Goal: Entertainment & Leisure: Browse casually

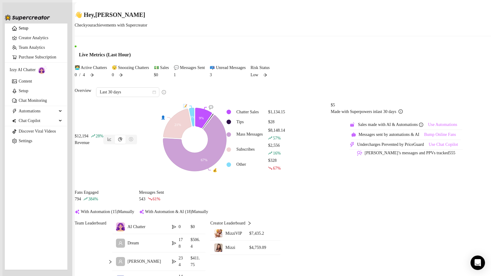
scroll to position [90, 0]
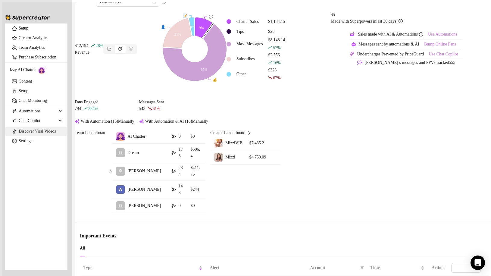
click at [24, 133] on link "Discover Viral Videos" at bounding box center [37, 131] width 37 height 5
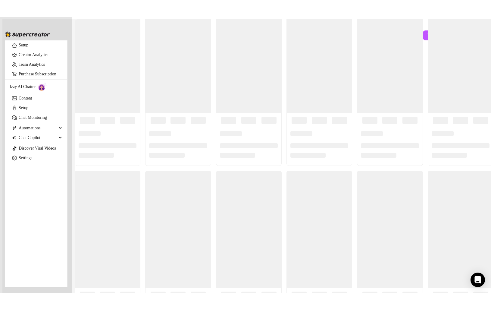
scroll to position [13, 0]
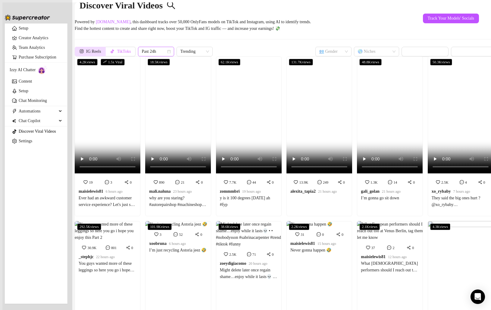
click at [170, 49] on span "Past 24h" at bounding box center [156, 51] width 29 height 9
click at [179, 71] on div "Past Week" at bounding box center [171, 70] width 26 height 7
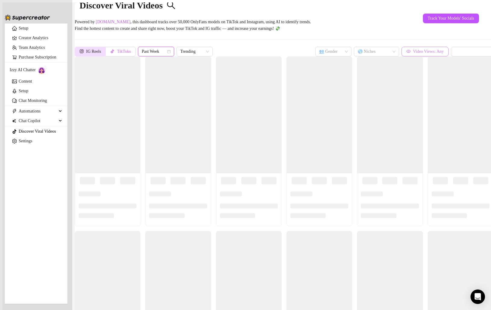
click at [416, 49] on span "Video Views: Any" at bounding box center [428, 51] width 31 height 5
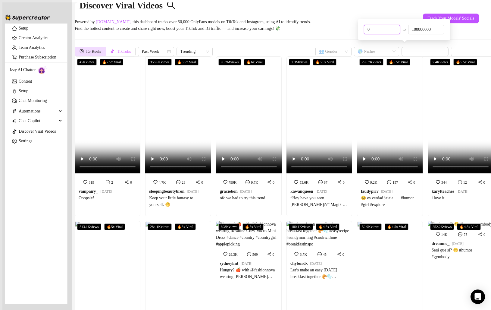
drag, startPoint x: 384, startPoint y: 30, endPoint x: 341, endPoint y: 31, distance: 43.1
click at [341, 31] on body "Setup Creator Analytics Team Analytics Purchase Subscription Izzy AI Chatter Co…" at bounding box center [245, 157] width 486 height 310
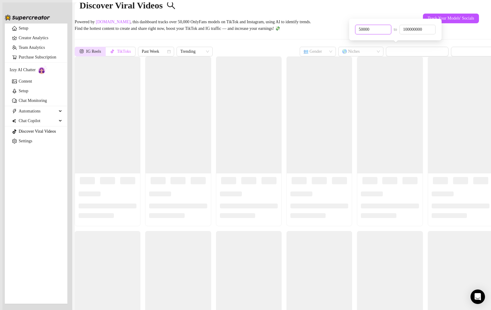
type input "50000"
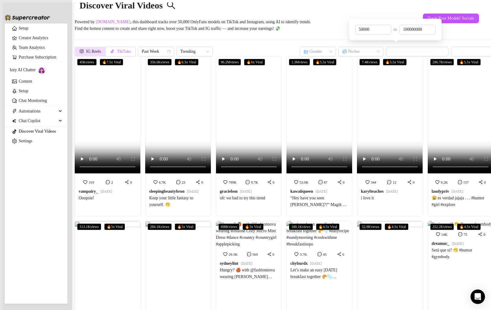
click at [464, 33] on div "Discover Viral Videos Powered by [DOMAIN_NAME] , this dashboard tracks over 50,…" at bounding box center [284, 14] width 419 height 50
click at [459, 19] on span "Track Your Models' Socials" at bounding box center [451, 18] width 46 height 5
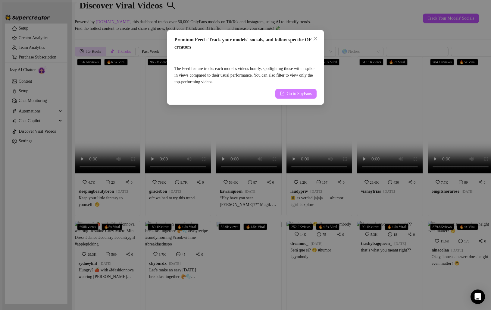
click at [294, 97] on span "Go to SpyFans" at bounding box center [299, 93] width 25 height 7
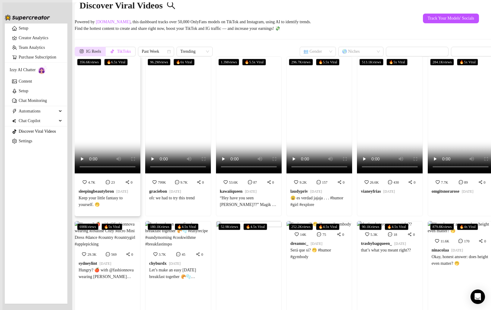
scroll to position [0, 0]
click at [117, 121] on video at bounding box center [108, 114] width 66 height 117
click at [195, 121] on video at bounding box center [178, 114] width 66 height 117
click at [246, 107] on video at bounding box center [249, 114] width 66 height 117
click at [319, 120] on video at bounding box center [319, 114] width 66 height 117
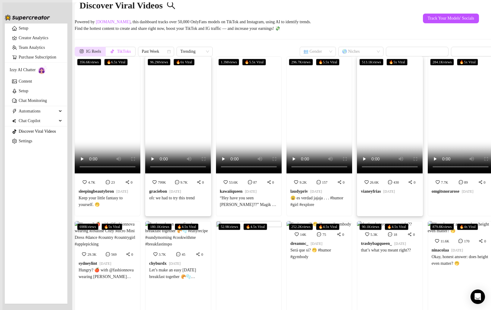
click at [370, 106] on video at bounding box center [390, 114] width 66 height 117
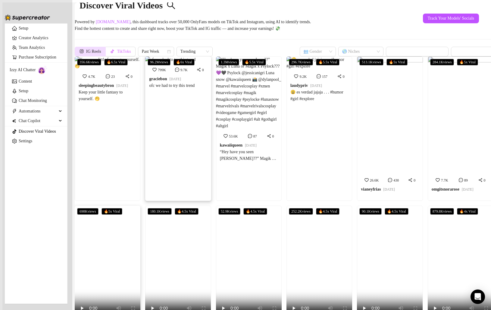
click at [124, 205] on video at bounding box center [108, 263] width 66 height 117
click at [450, 205] on video at bounding box center [461, 263] width 66 height 117
drag, startPoint x: 455, startPoint y: 146, endPoint x: 442, endPoint y: 149, distance: 12.6
